Goal: Task Accomplishment & Management: Manage account settings

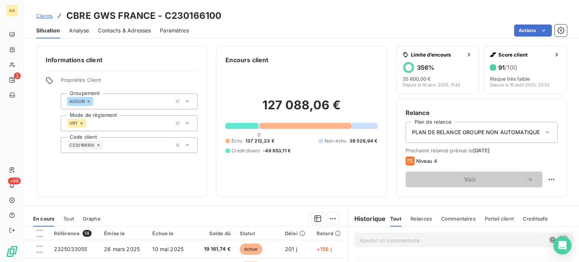
scroll to position [122, 0]
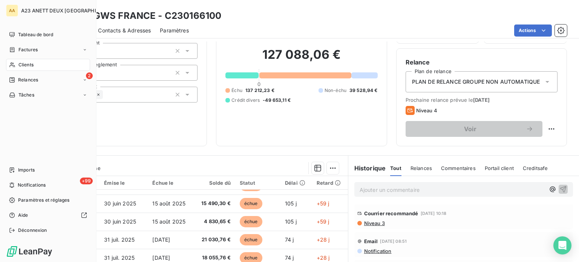
click at [26, 66] on span "Clients" at bounding box center [25, 64] width 15 height 7
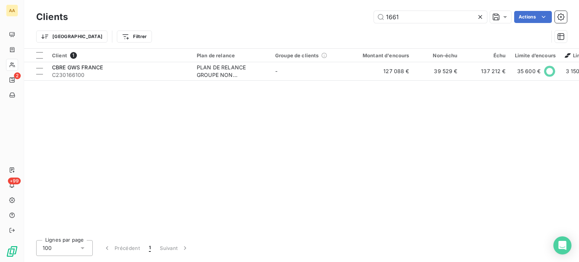
drag, startPoint x: 408, startPoint y: 15, endPoint x: 239, endPoint y: 3, distance: 170.1
click at [299, 11] on div "1661 Actions" at bounding box center [322, 17] width 490 height 12
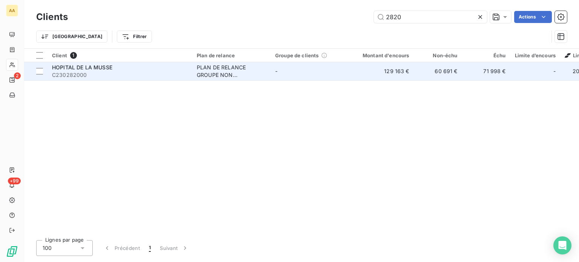
type input "2820"
click at [110, 66] on span "HOPITAL DE LA MUSSE" at bounding box center [82, 67] width 60 height 6
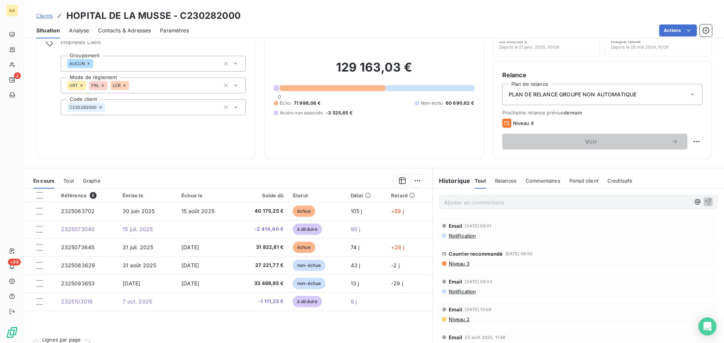
scroll to position [38, 0]
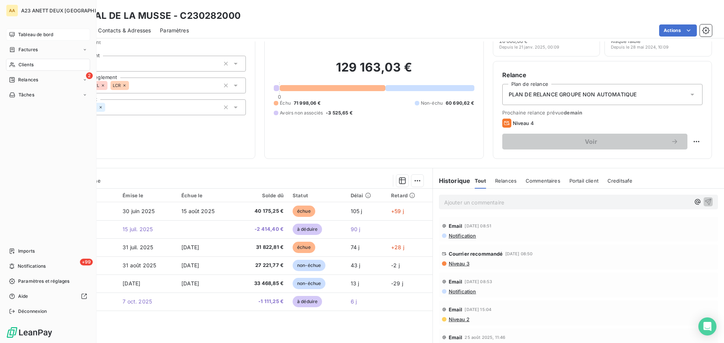
click at [24, 33] on span "Tableau de bord" at bounding box center [35, 34] width 35 height 7
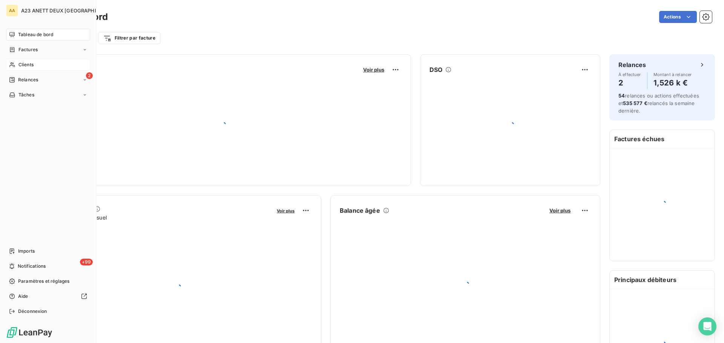
click at [26, 66] on span "Clients" at bounding box center [25, 64] width 15 height 7
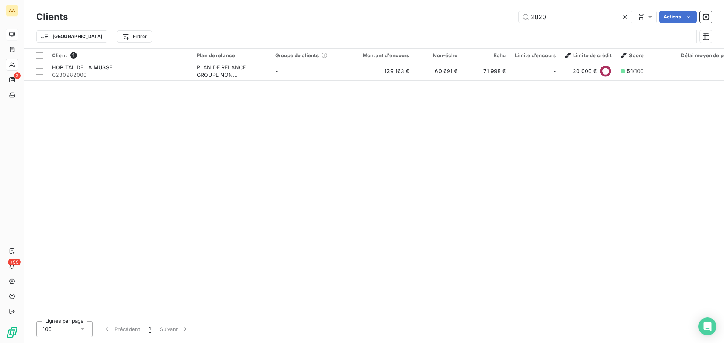
drag, startPoint x: 553, startPoint y: 16, endPoint x: 491, endPoint y: 19, distance: 62.7
click at [495, 17] on div "2820 Actions" at bounding box center [394, 17] width 635 height 12
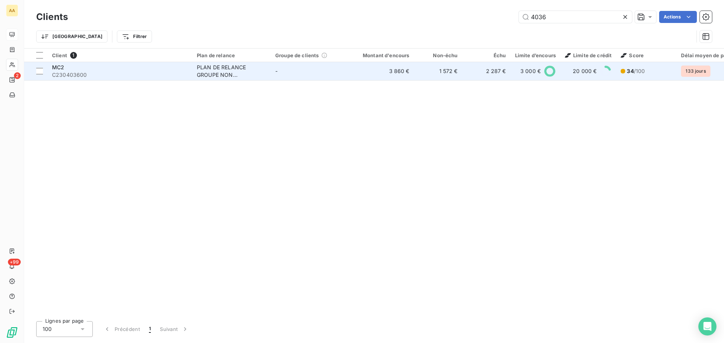
type input "4036"
click at [133, 64] on div "MC2" at bounding box center [120, 68] width 136 height 8
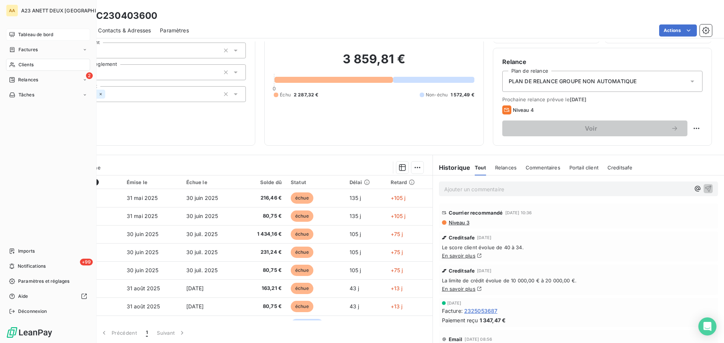
click at [27, 64] on span "Clients" at bounding box center [25, 64] width 15 height 7
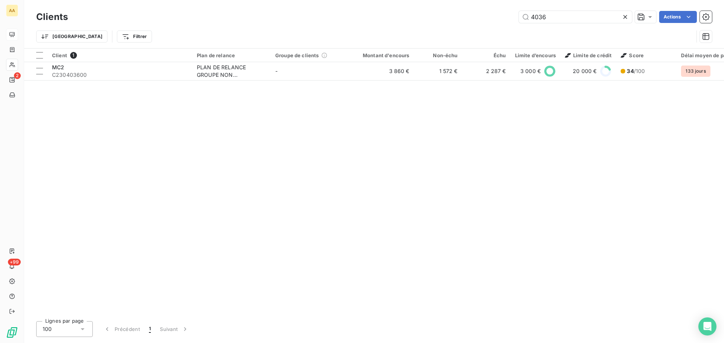
drag, startPoint x: 558, startPoint y: 21, endPoint x: 479, endPoint y: 13, distance: 79.2
click at [481, 16] on div "4036 Actions" at bounding box center [394, 17] width 635 height 12
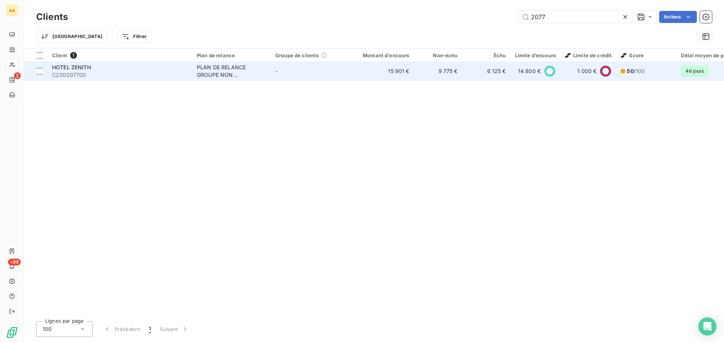
type input "2077"
click at [109, 78] on span "C230207700" at bounding box center [120, 75] width 136 height 8
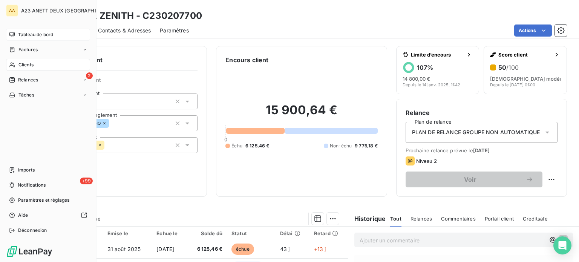
click at [25, 31] on div "Tableau de bord" at bounding box center [48, 35] width 84 height 12
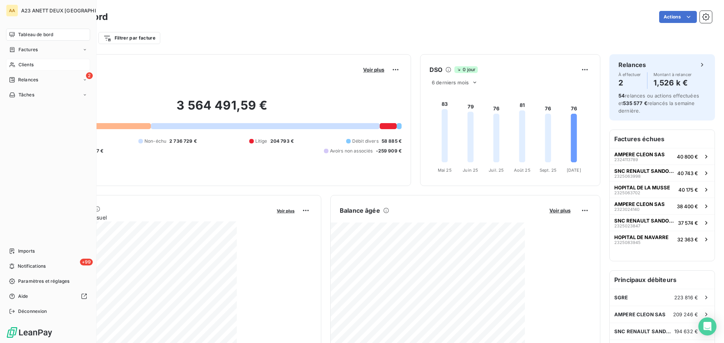
click at [28, 34] on span "Tableau de bord" at bounding box center [35, 34] width 35 height 7
